Goal: Transaction & Acquisition: Purchase product/service

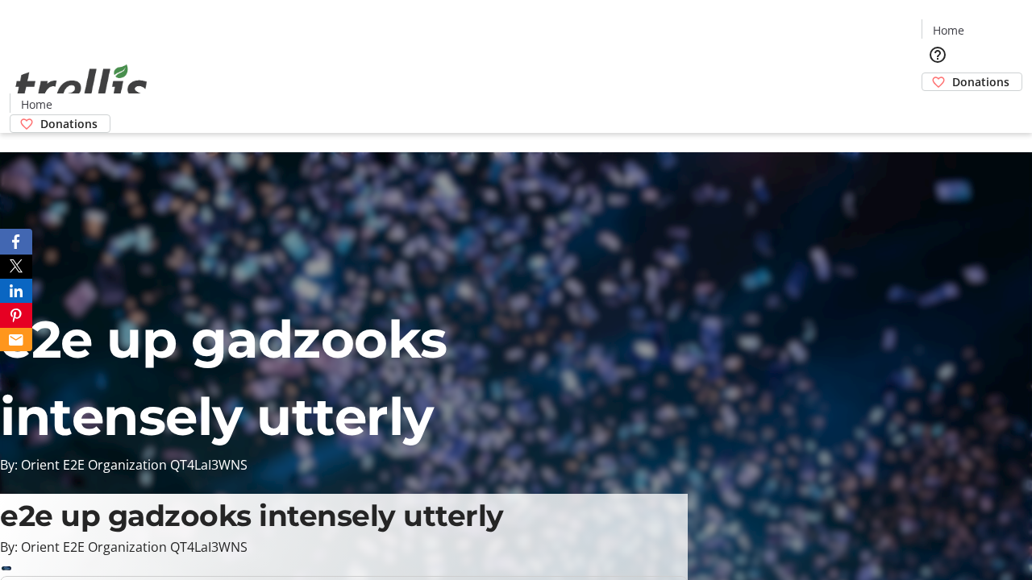
click at [952, 73] on span "Donations" at bounding box center [980, 81] width 57 height 17
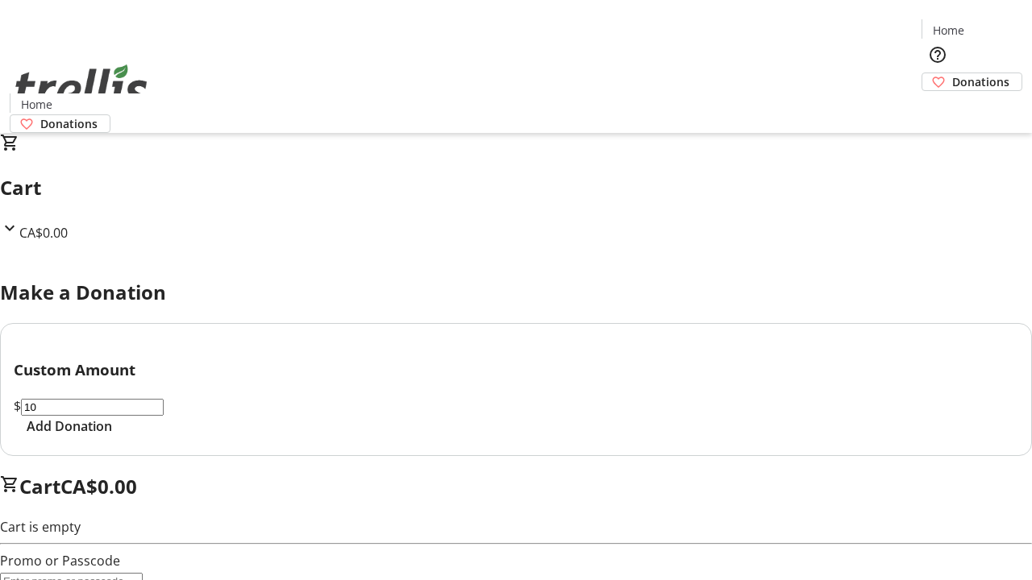
click at [112, 436] on span "Add Donation" at bounding box center [69, 426] width 85 height 19
